Goal: Task Accomplishment & Management: Manage account settings

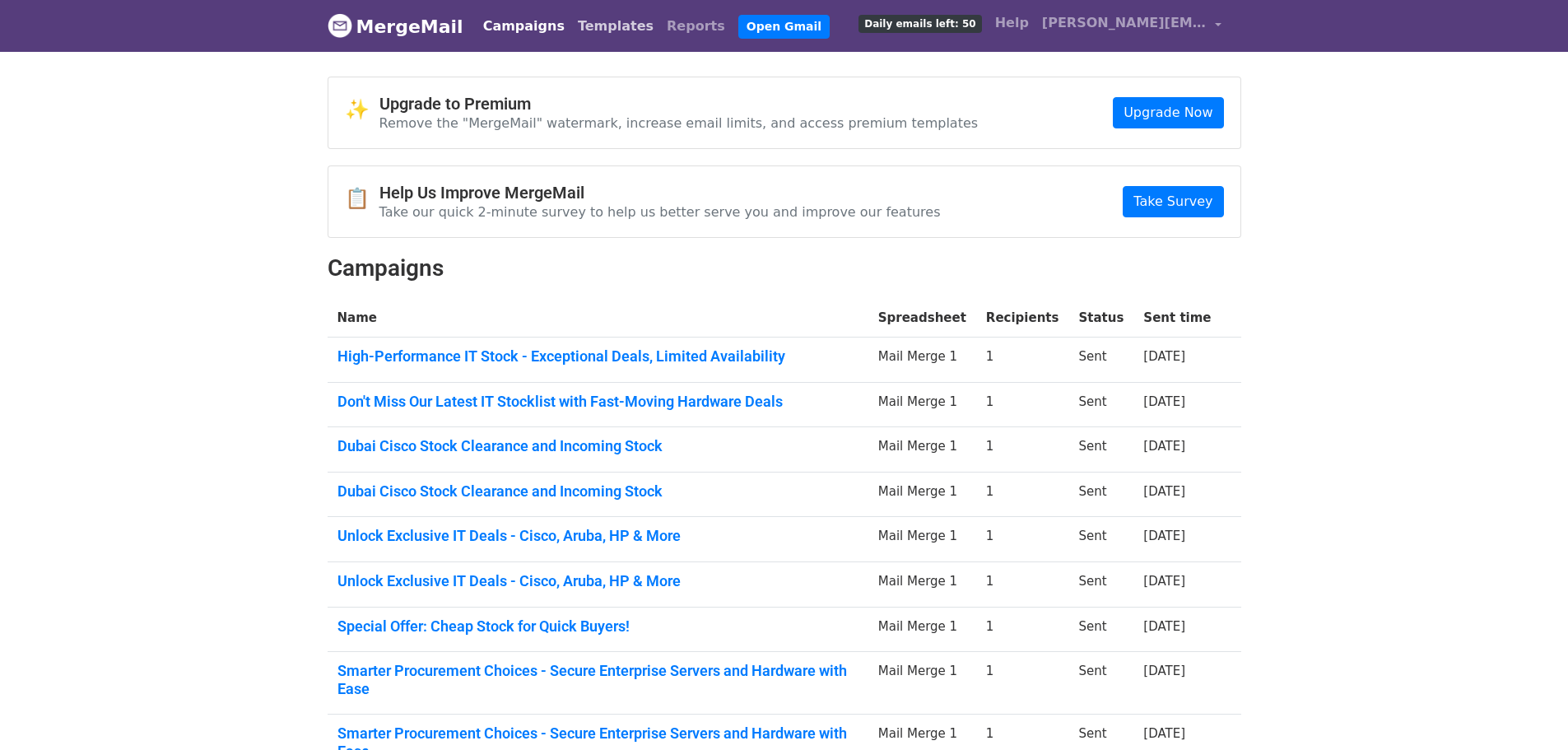
click at [589, 28] on link "Templates" at bounding box center [616, 26] width 89 height 33
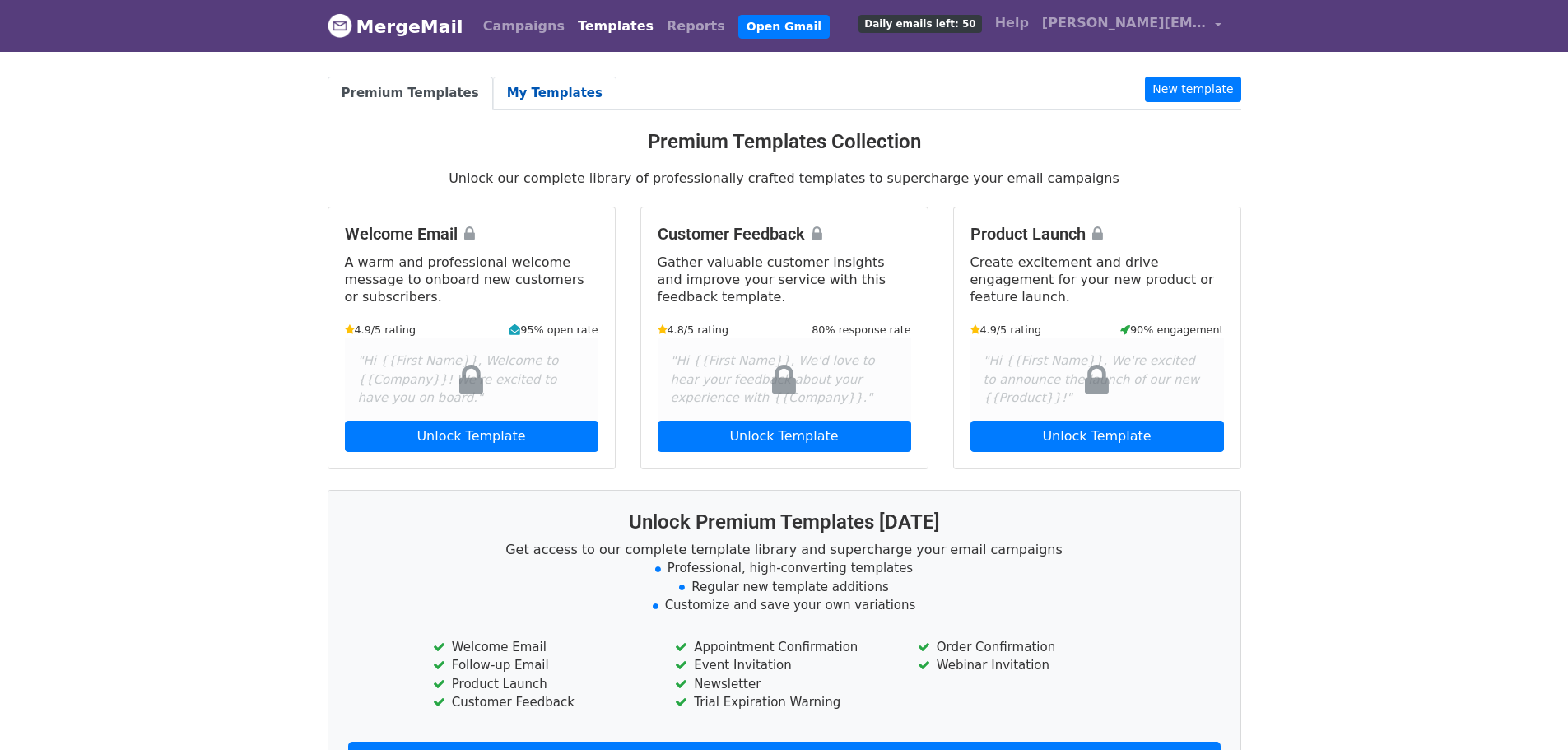
click at [552, 91] on link "My Templates" at bounding box center [555, 93] width 123 height 34
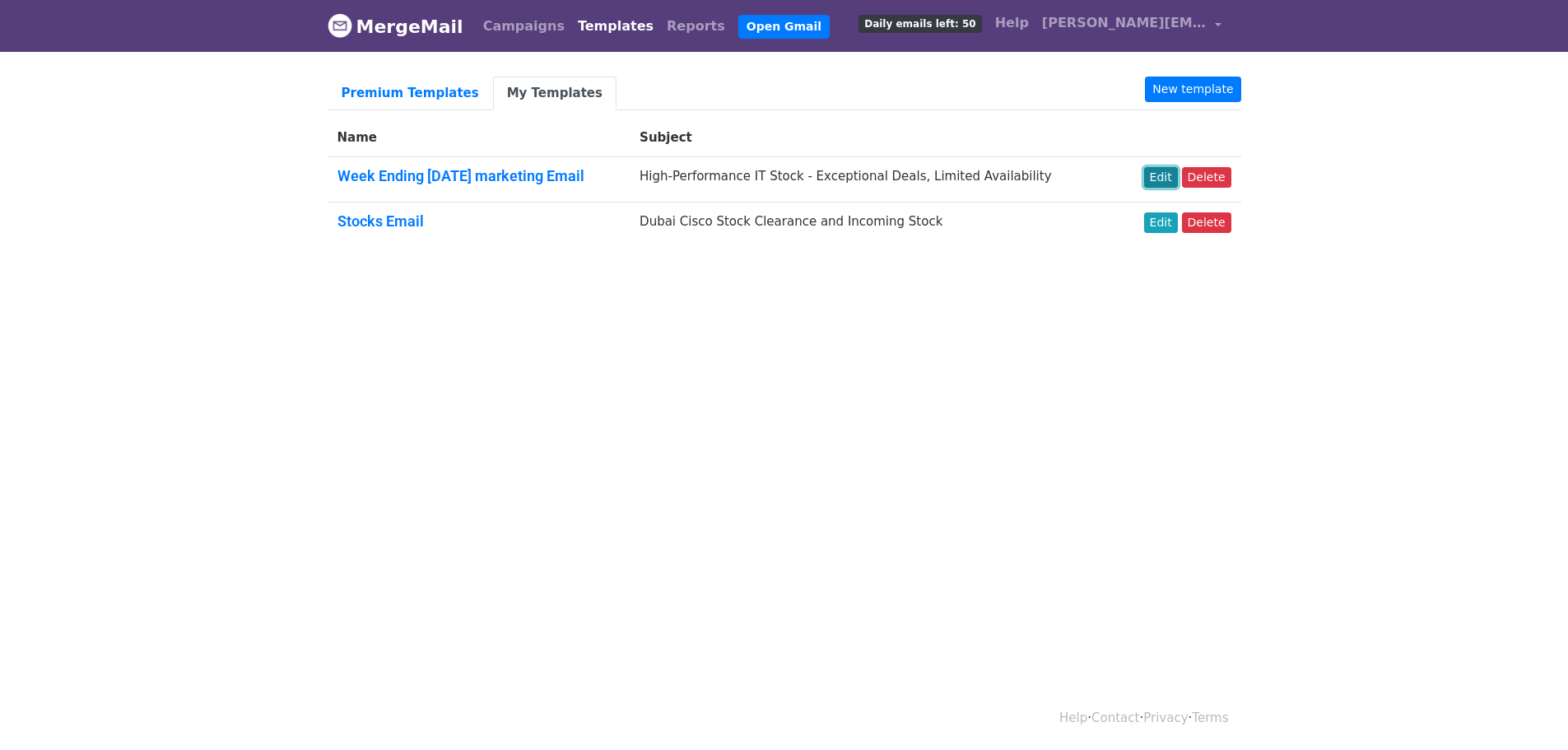
click at [1166, 174] on link "Edit" at bounding box center [1161, 177] width 34 height 21
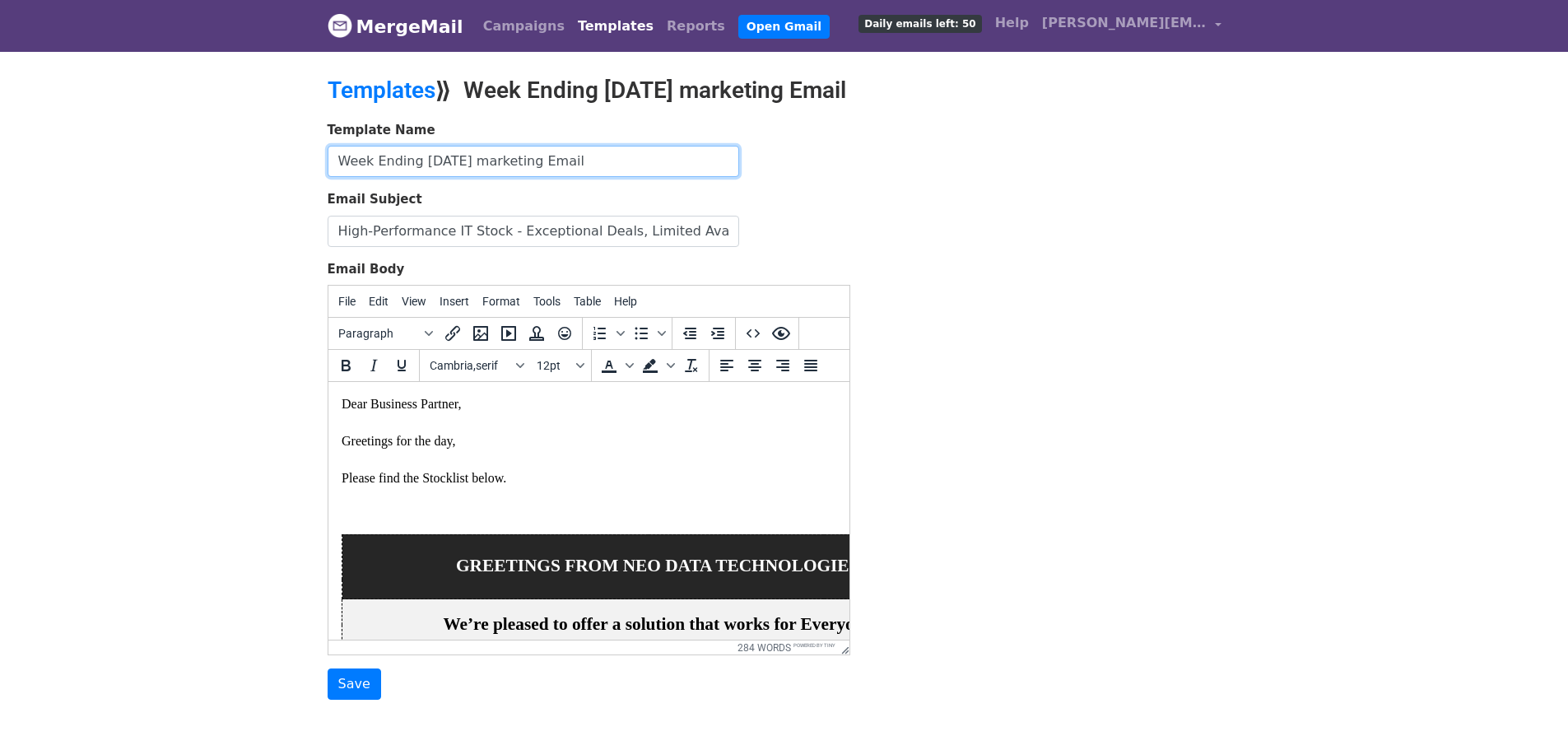
click at [458, 160] on input "Week Ending Oct 11 marketing Email" at bounding box center [533, 161] width 412 height 31
type input "Week Ending [DATE] marketing Email"
click at [474, 432] on p "Dear Business Partner, Greetings for the day, Please find the Stocklist below." at bounding box center [588, 450] width 495 height 110
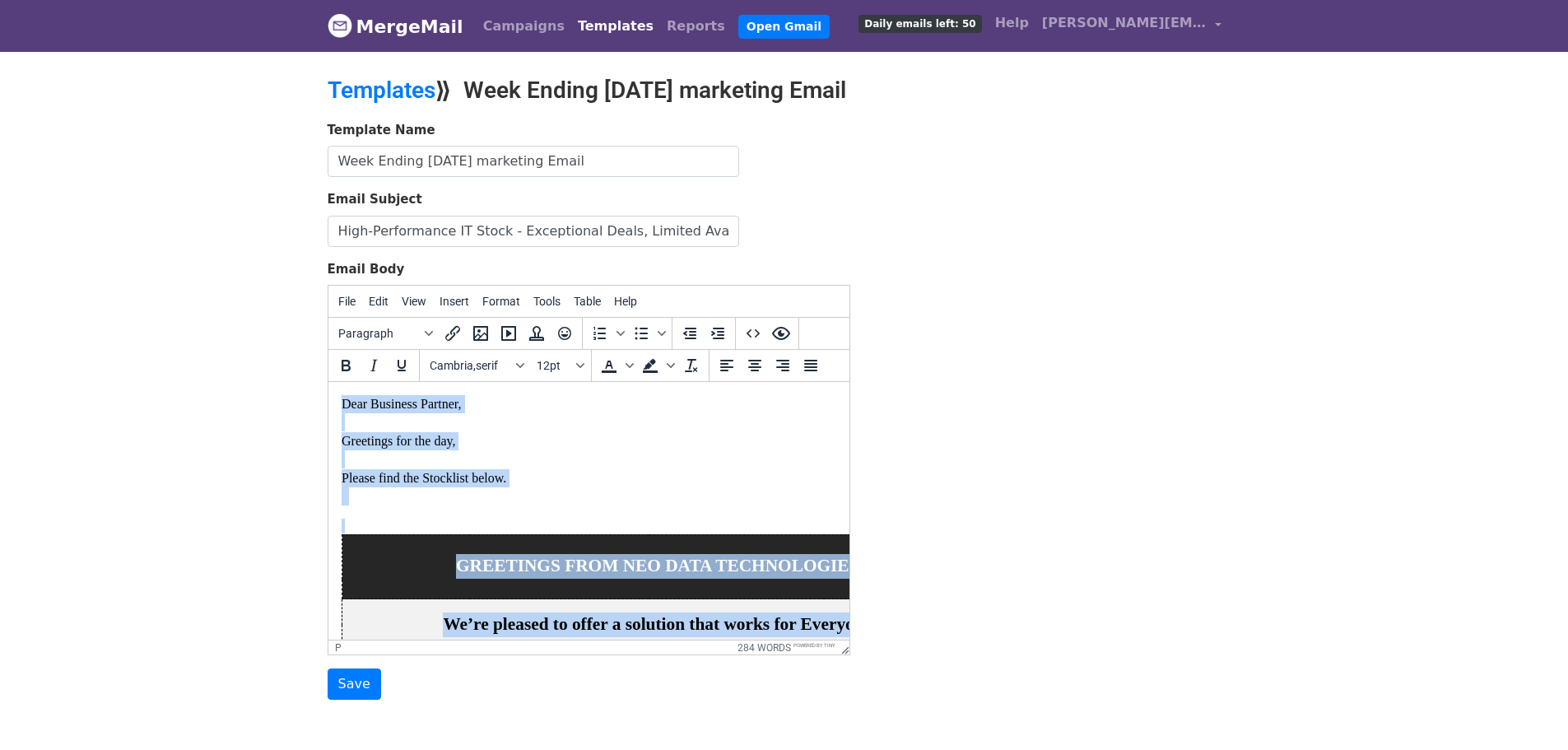
paste body
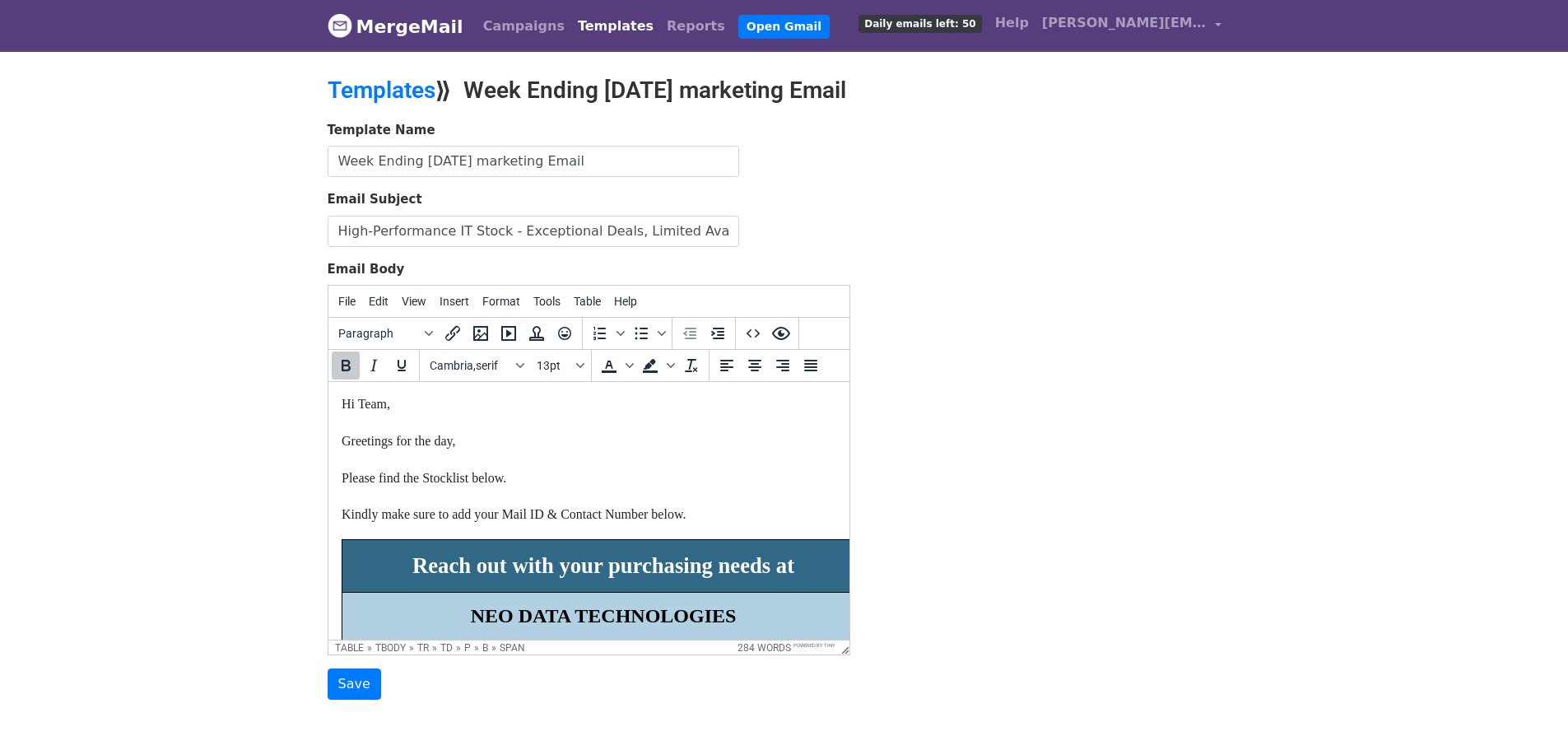
scroll to position [967, 0]
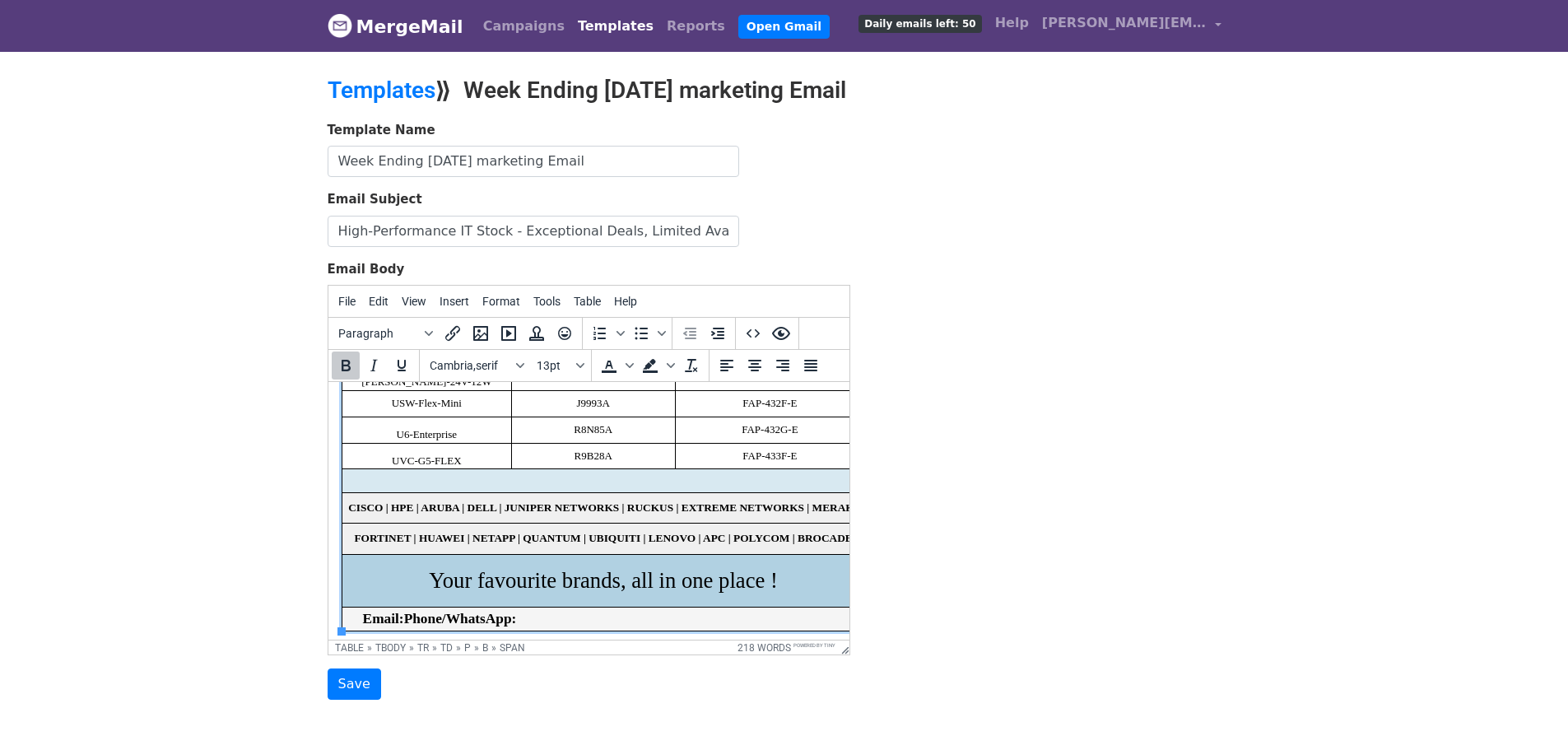
click at [464, 621] on span "Email: Phone/WhatsApp:" at bounding box center [439, 619] width 154 height 16
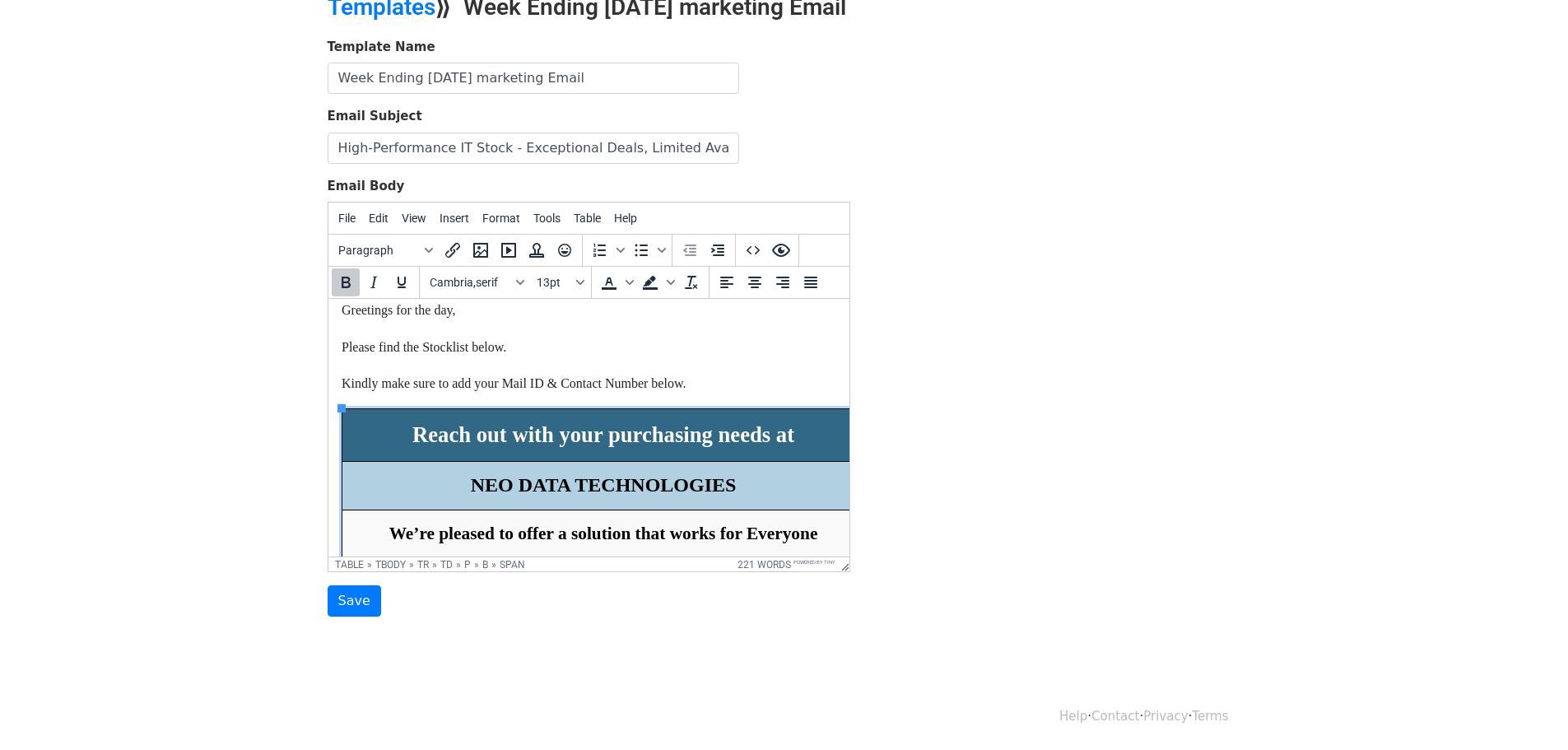
scroll to position [0, 0]
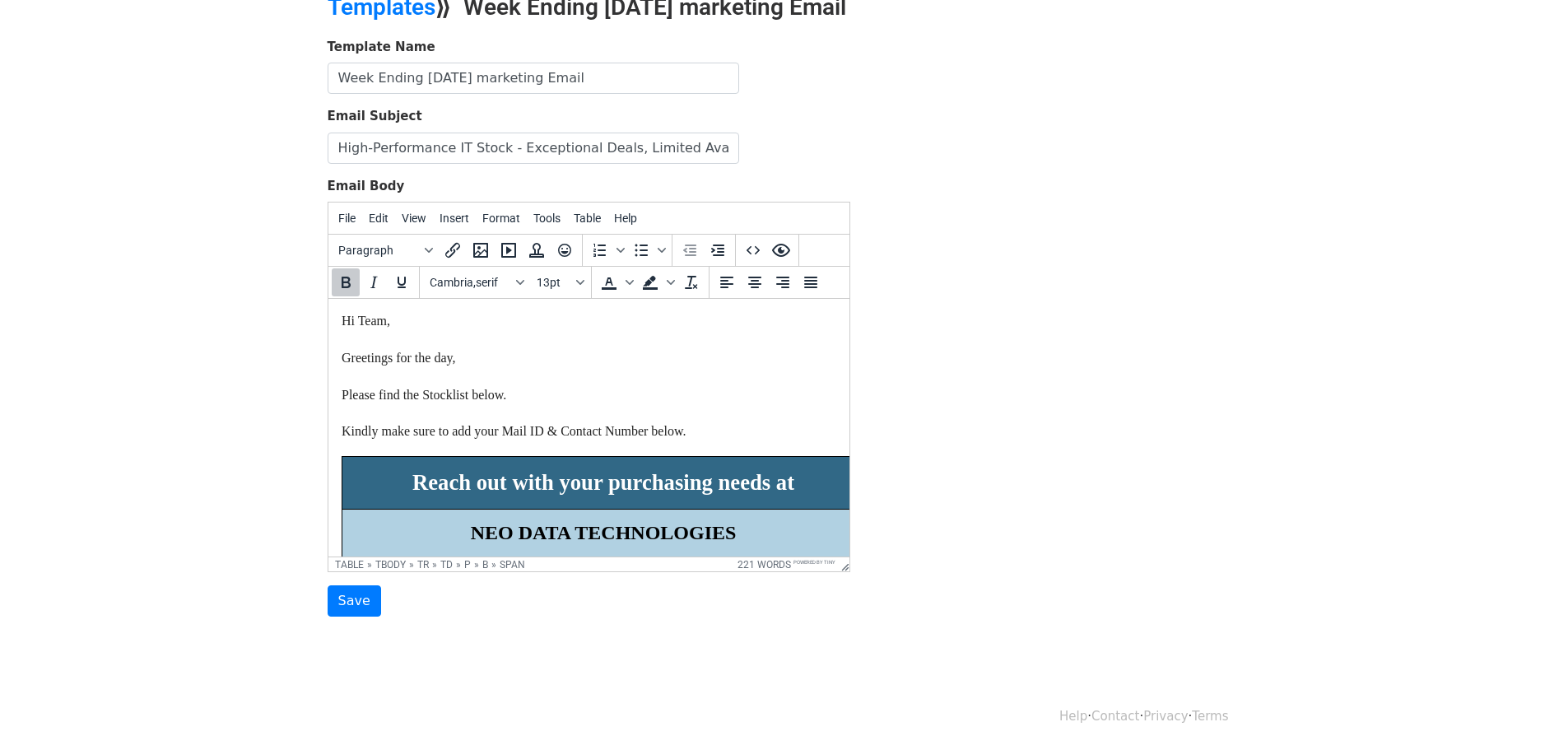
click at [707, 428] on p "Hi Team, Greetings for the day, Please find the Stocklist below. Kindly make su…" at bounding box center [588, 376] width 495 height 129
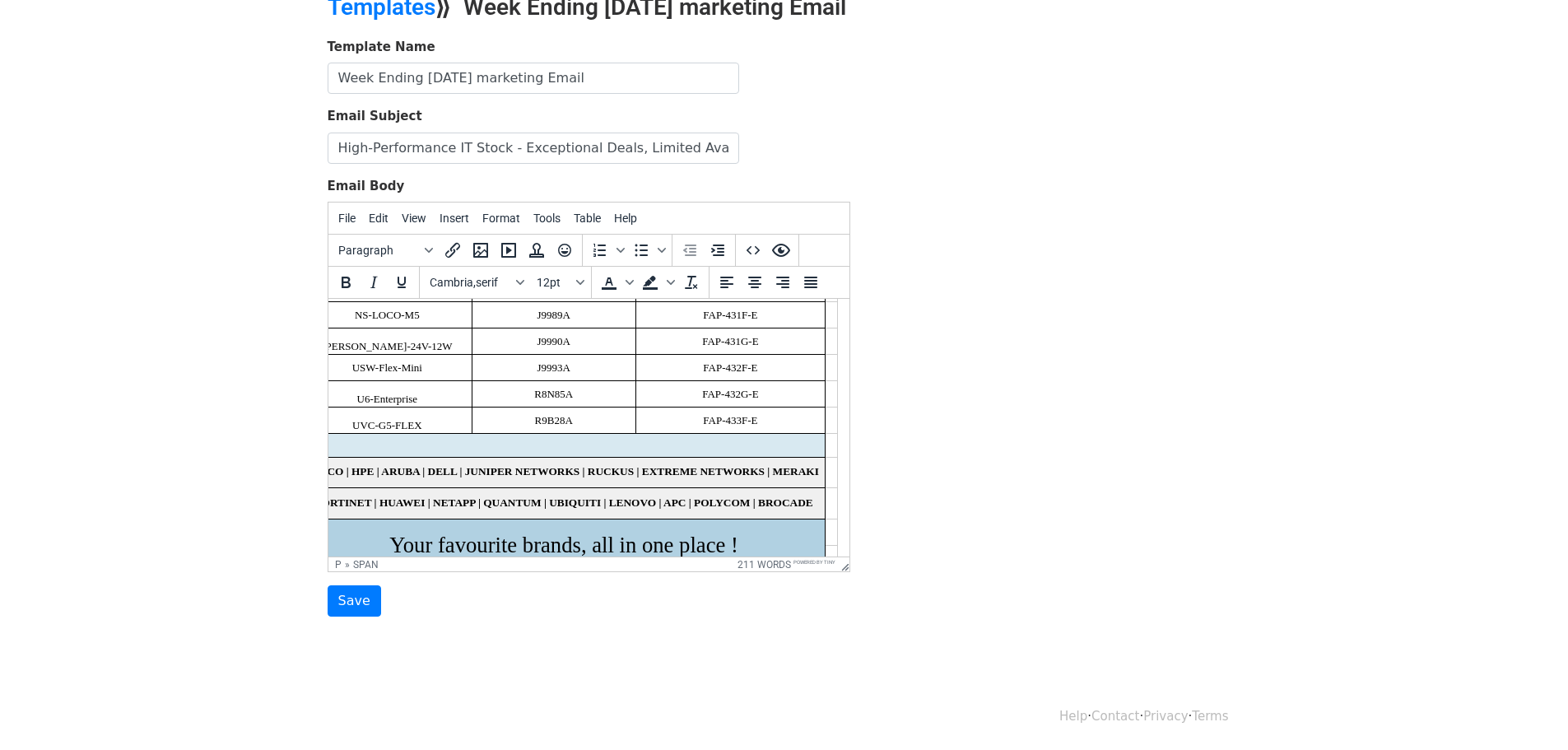
scroll to position [735, 41]
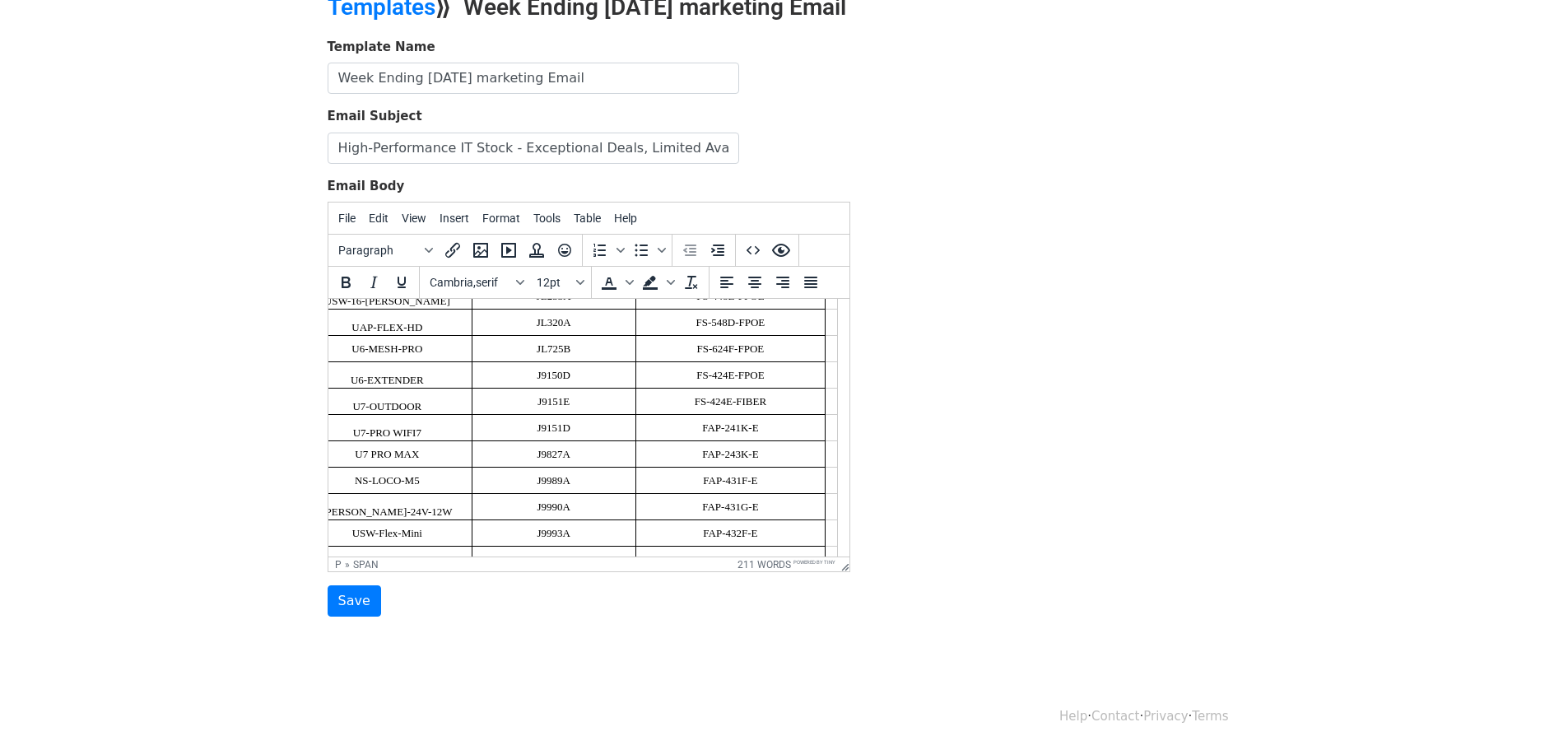
click at [541, 400] on span "J9151E" at bounding box center [552, 401] width 32 height 12
copy span "J9151E"
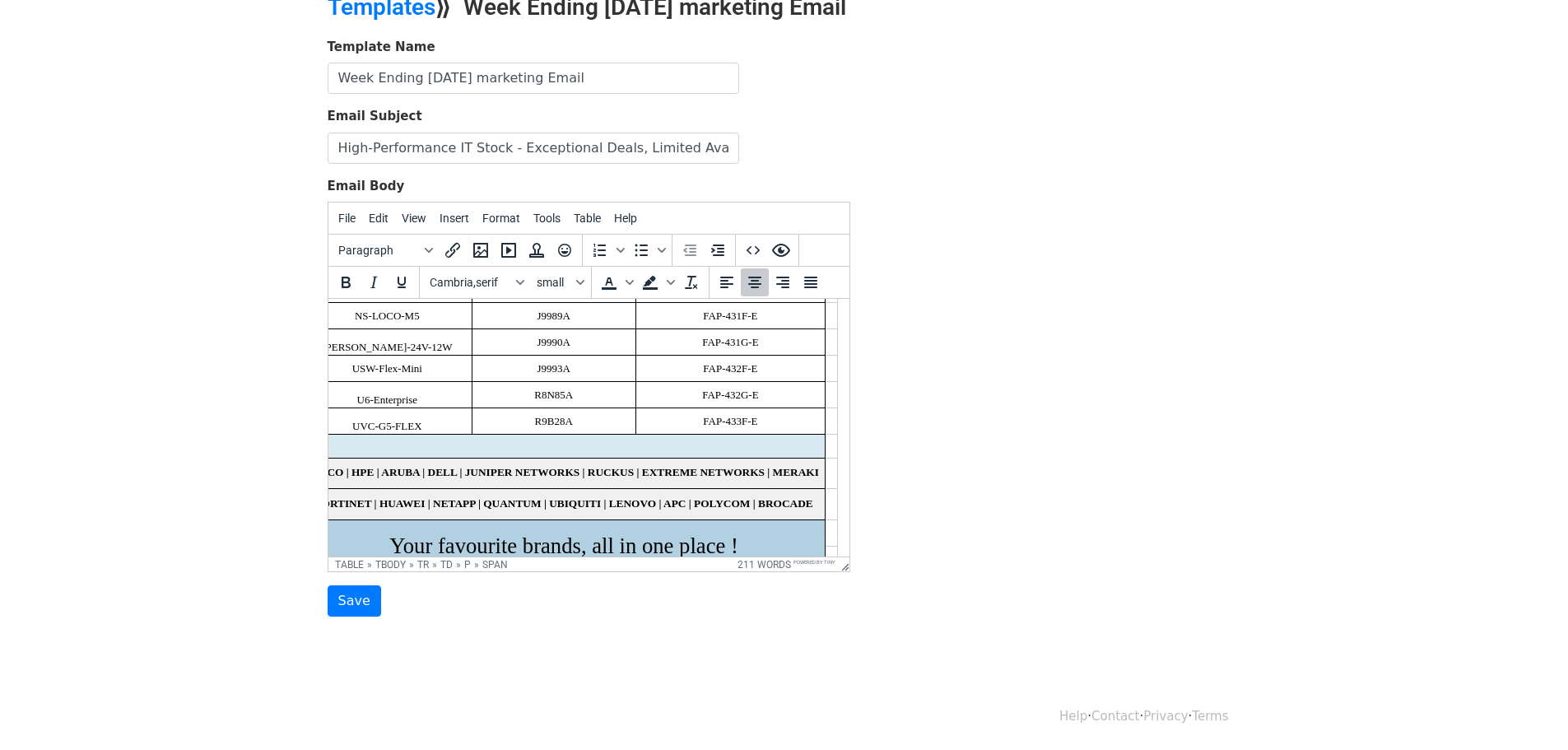
scroll to position [982, 41]
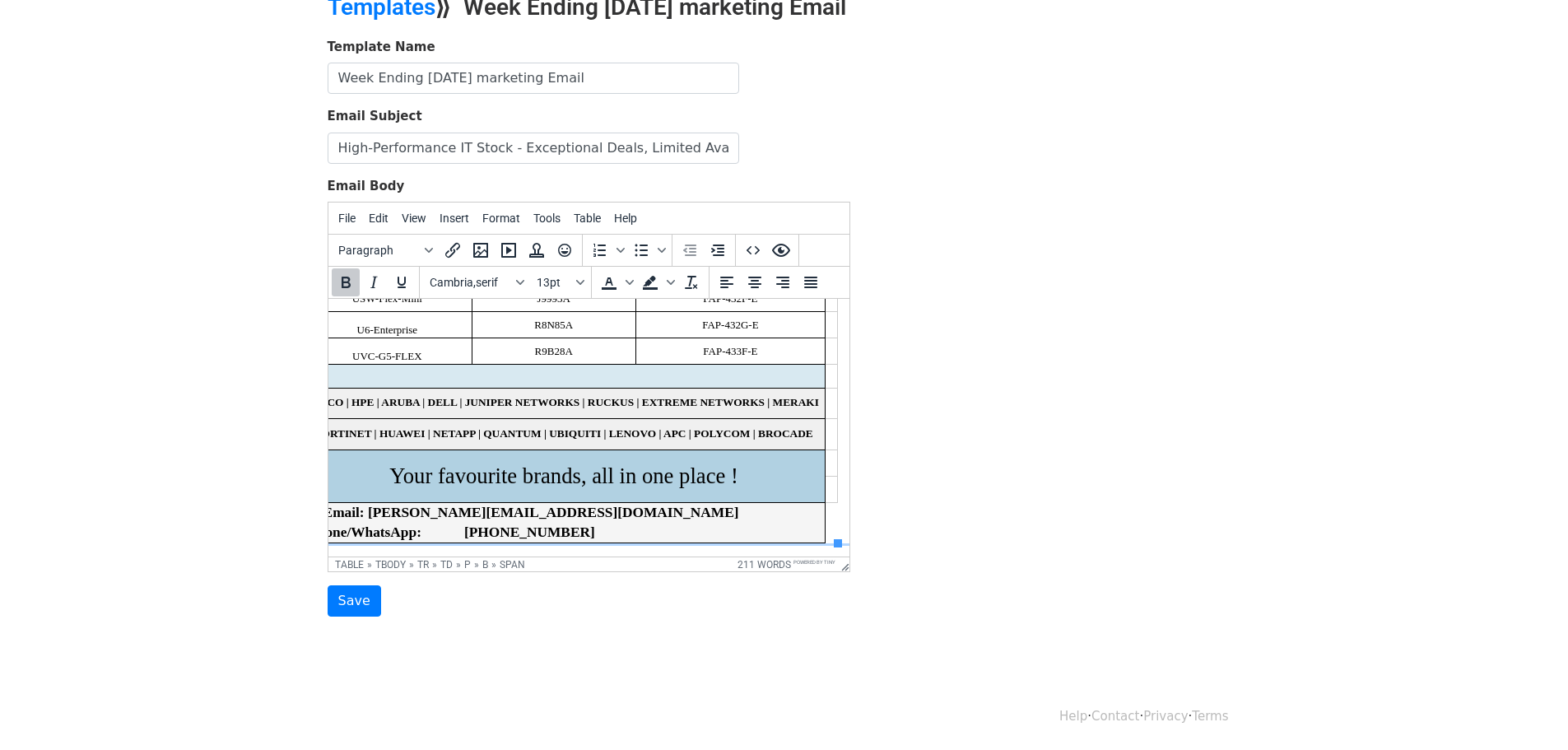
drag, startPoint x: 674, startPoint y: 522, endPoint x: 364, endPoint y: 510, distance: 310.2
click at [364, 510] on p "Email: aakash@neodatatechnologies.com Phone/WhatsApp: +971543262995" at bounding box center [564, 523] width 511 height 41
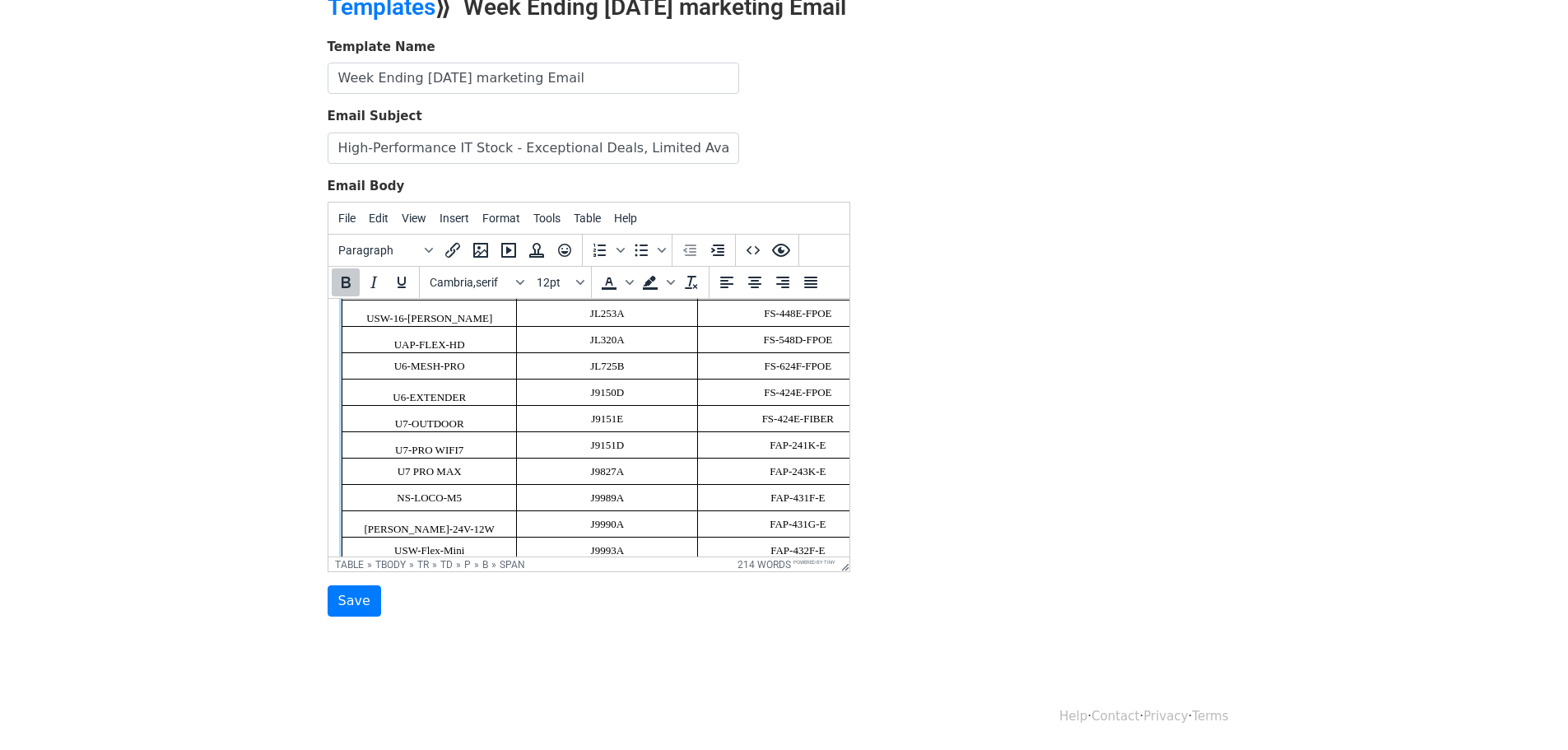
scroll to position [965, 0]
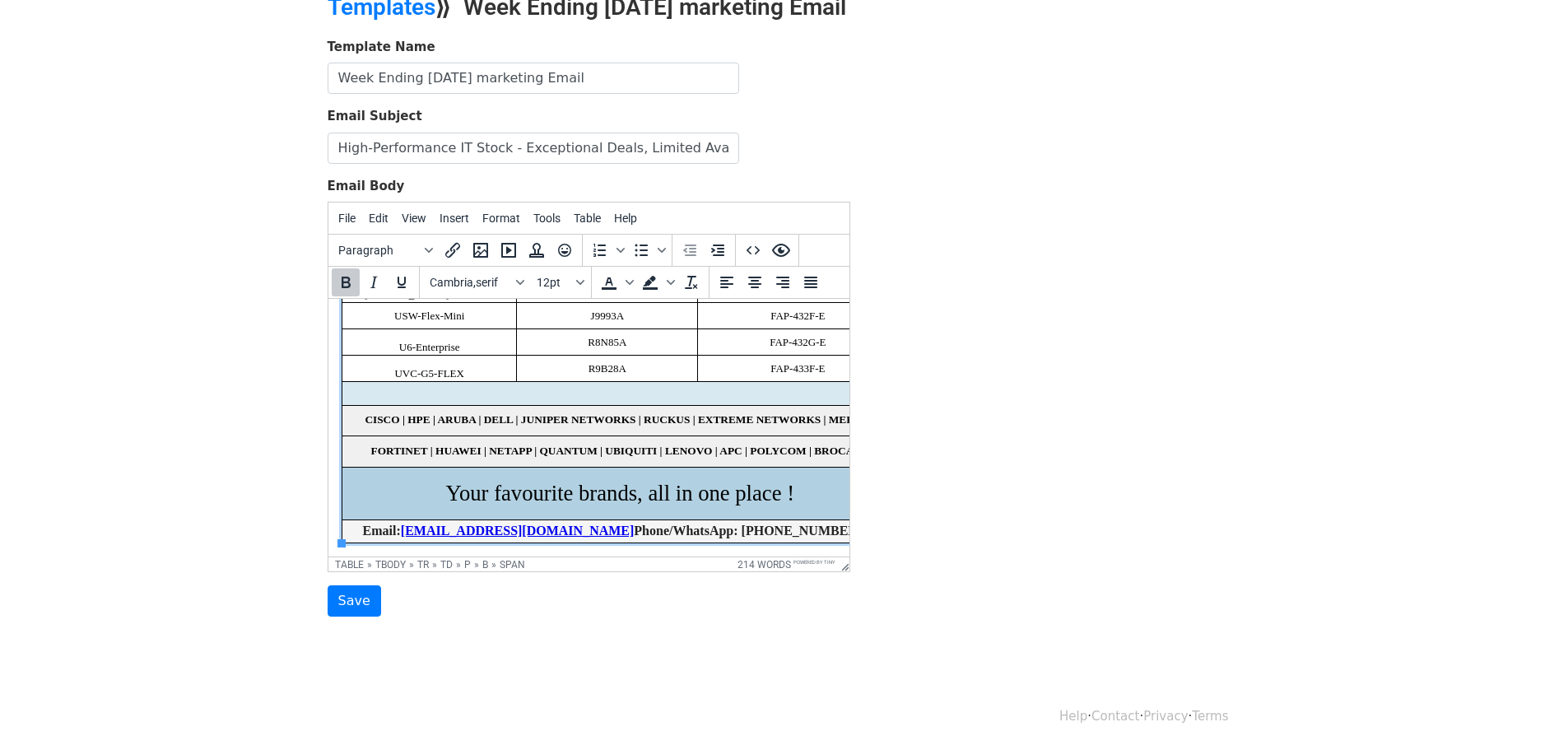
click at [630, 523] on span "Email: aaakash@neodatatechnologies.com Phone/WhatsApp: +971 54 326 2995" at bounding box center [627, 530] width 529 height 14
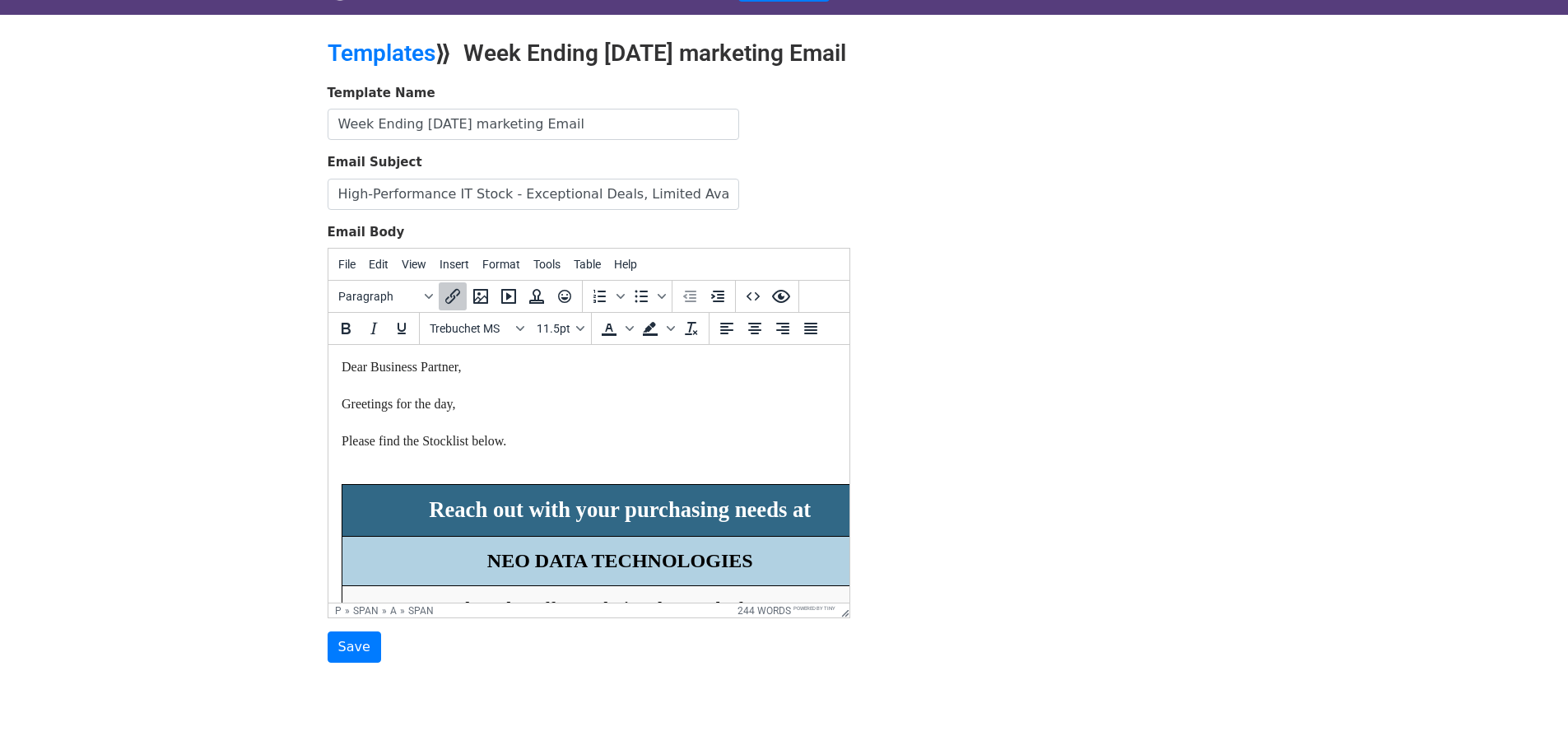
scroll to position [0, 0]
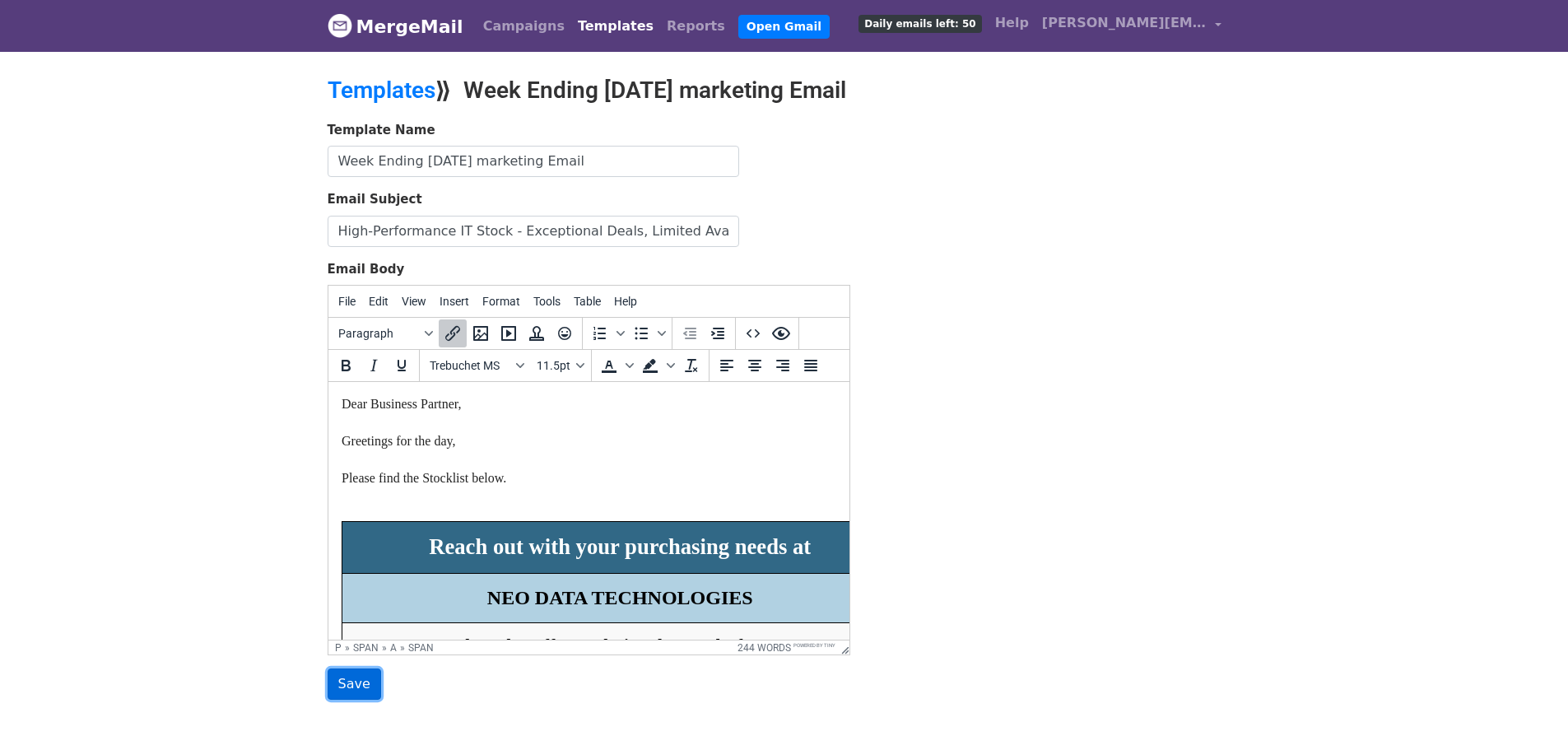
click at [351, 686] on input "Save" at bounding box center [354, 685] width 54 height 31
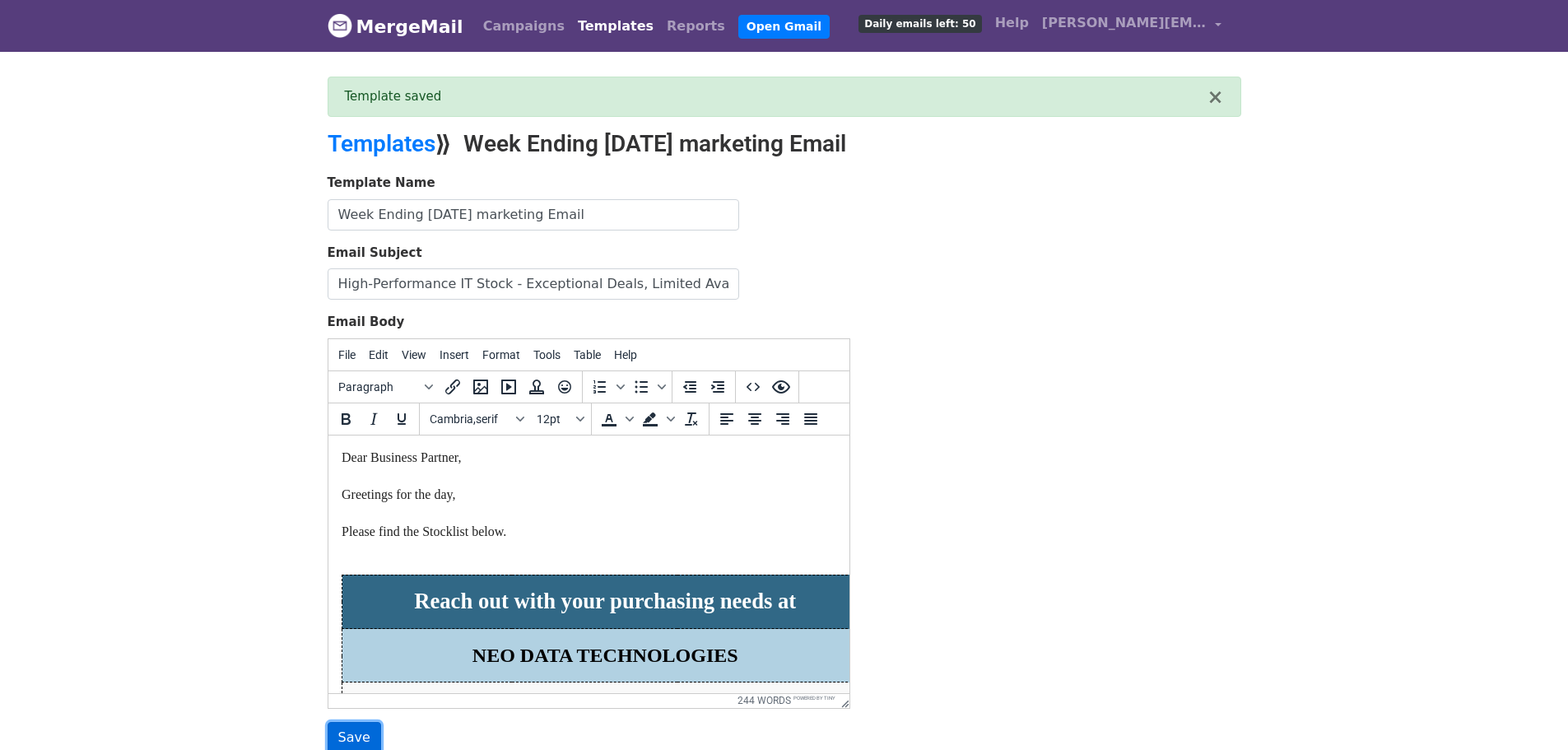
click at [362, 737] on input "Save" at bounding box center [354, 738] width 54 height 31
click at [558, 283] on input "High-Performance IT Stock - Exceptional Deals, Limited Availability" at bounding box center [533, 284] width 412 height 31
click at [624, 282] on input "High-Performance IT Stock - Exceptional Deals, Limited Availability" at bounding box center [533, 284] width 412 height 31
paste input "Fresh Tech Line-Up - Connect for Exclusive Deals"
type input "Fresh Tech Line-Up - Connect for Exclusive Deals"
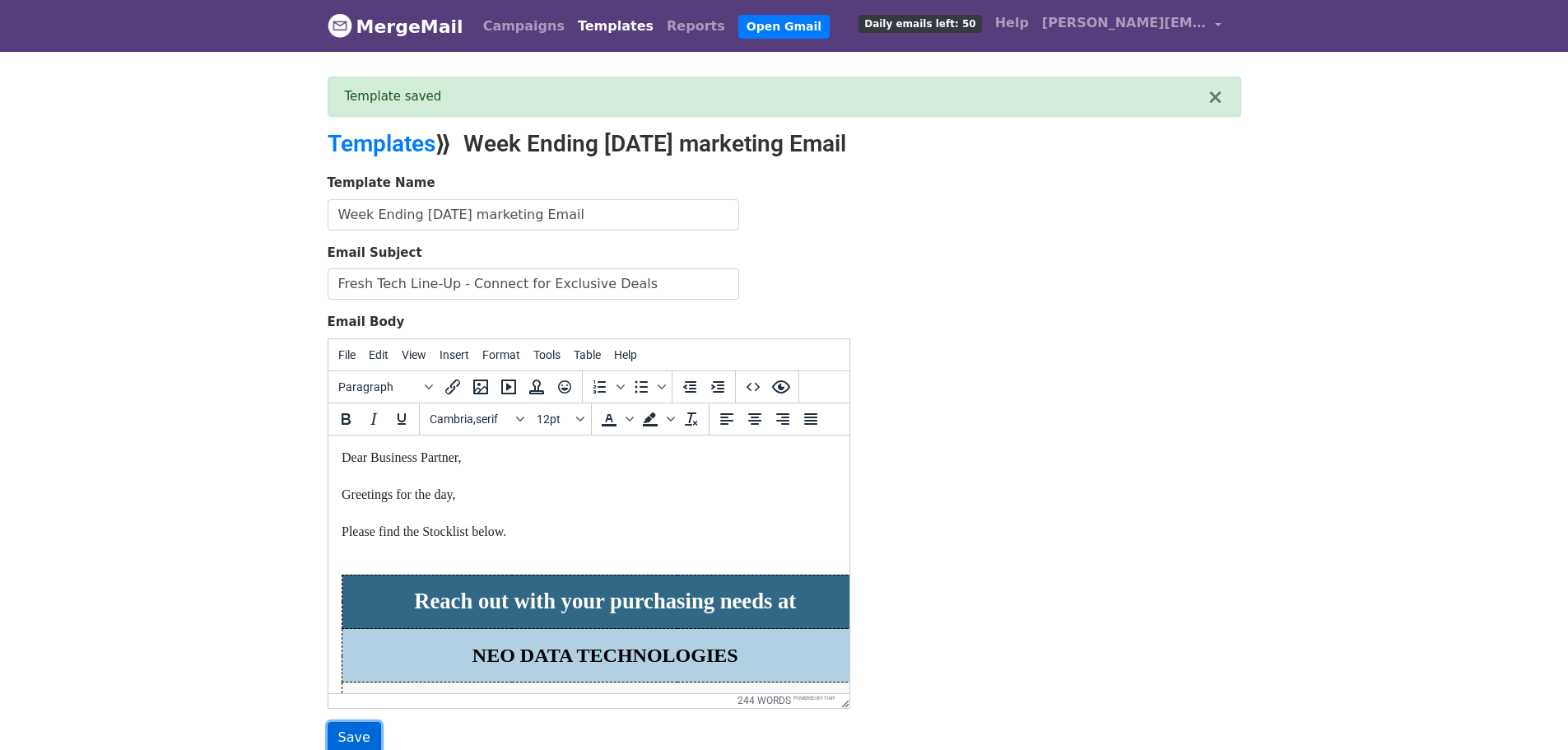
click at [355, 738] on input "Save" at bounding box center [354, 738] width 54 height 31
